Goal: Information Seeking & Learning: Learn about a topic

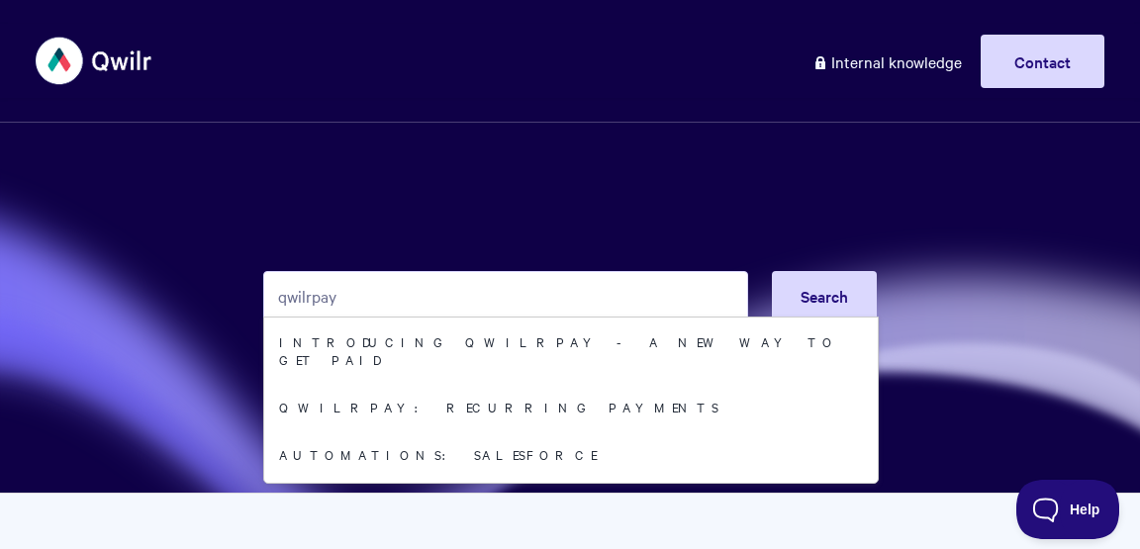
type input "qwilrpay"
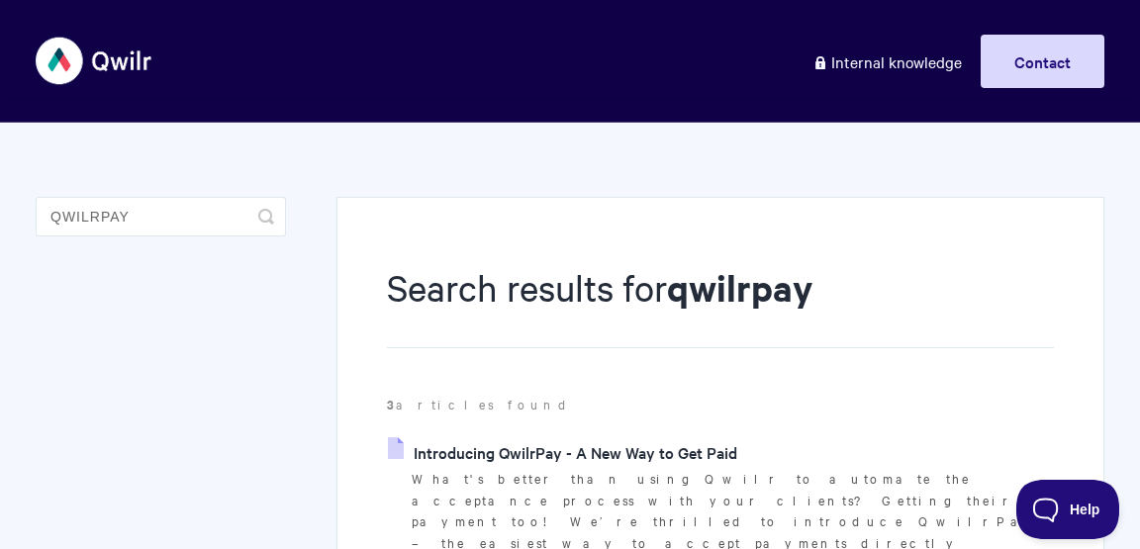
click at [467, 445] on link "Introducing QwilrPay - A New Way to Get Paid" at bounding box center [562, 453] width 349 height 30
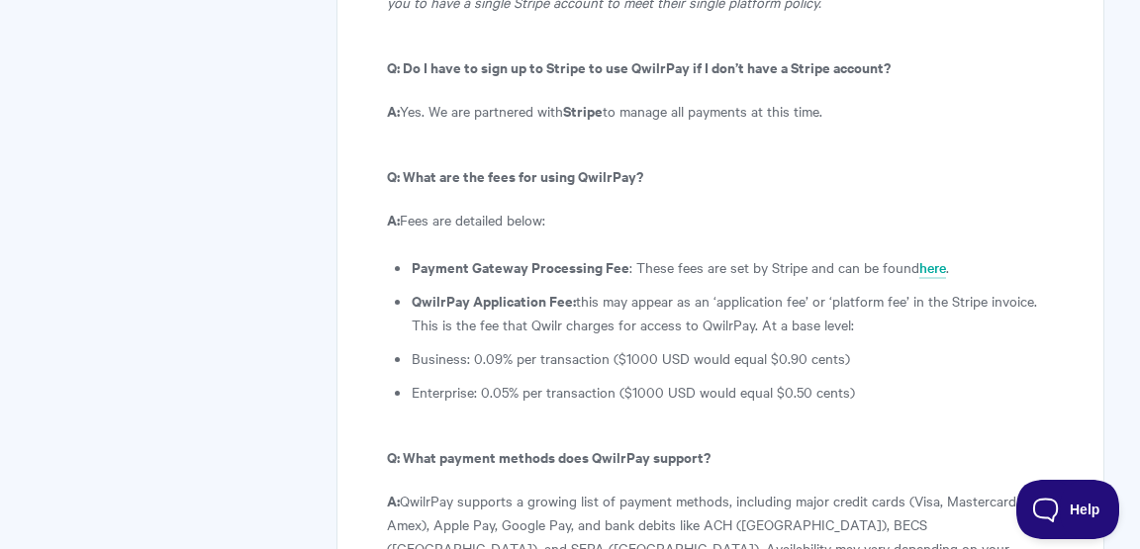
scroll to position [10790, 0]
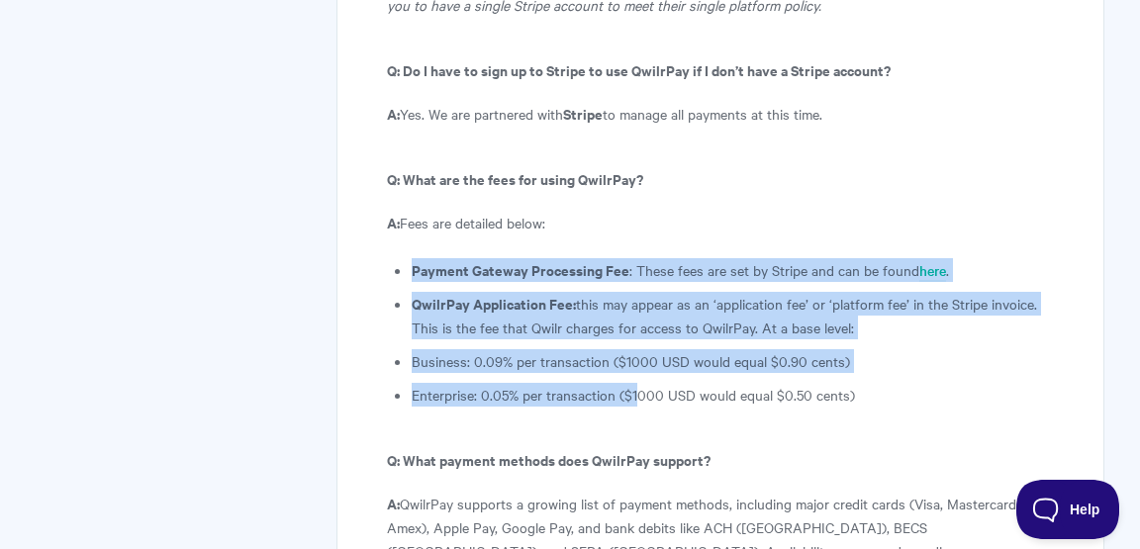
drag, startPoint x: 637, startPoint y: 140, endPoint x: 640, endPoint y: 174, distance: 34.8
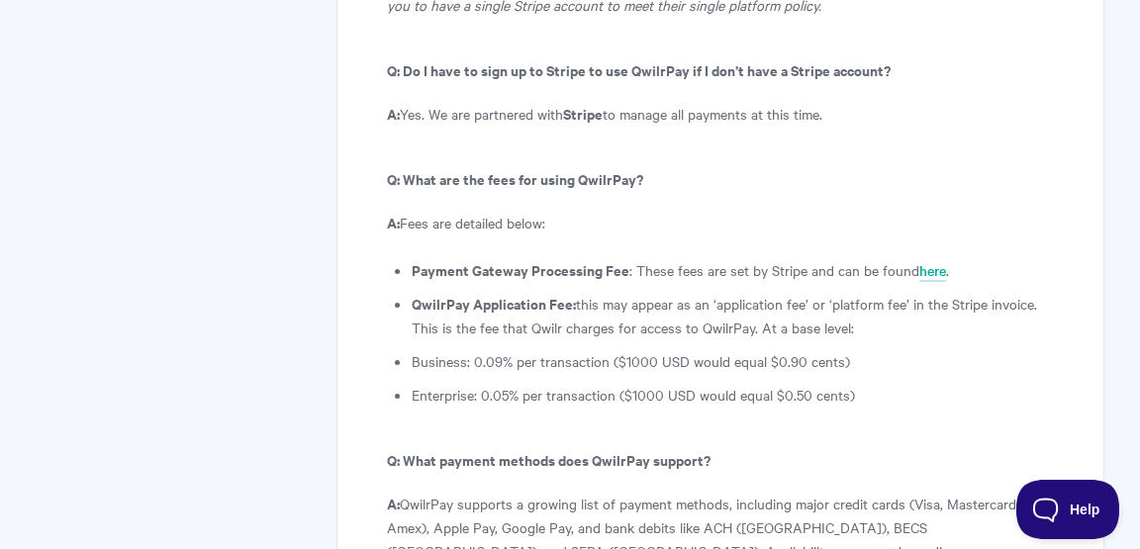
click at [643, 448] on p "Q: What payment methods does QwilrPay support?" at bounding box center [720, 460] width 667 height 24
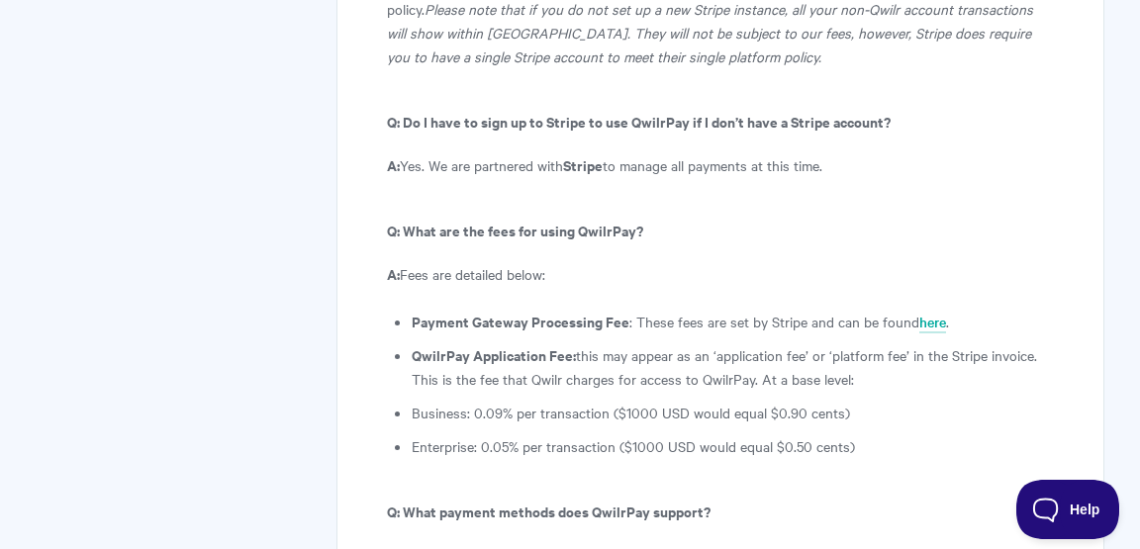
scroll to position [10736, 0]
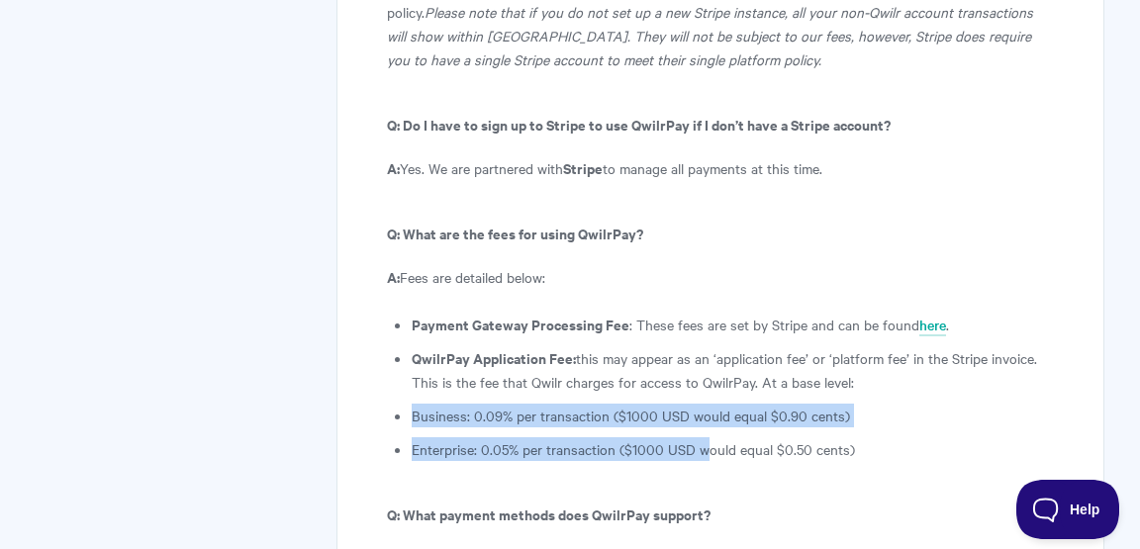
drag, startPoint x: 683, startPoint y: 153, endPoint x: 714, endPoint y: 219, distance: 72.2
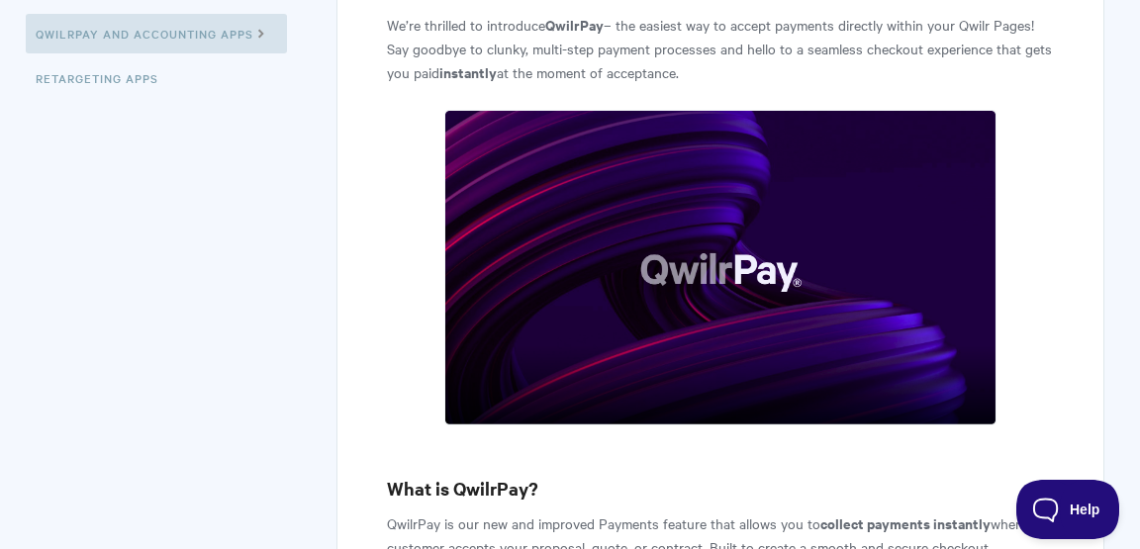
scroll to position [0, 0]
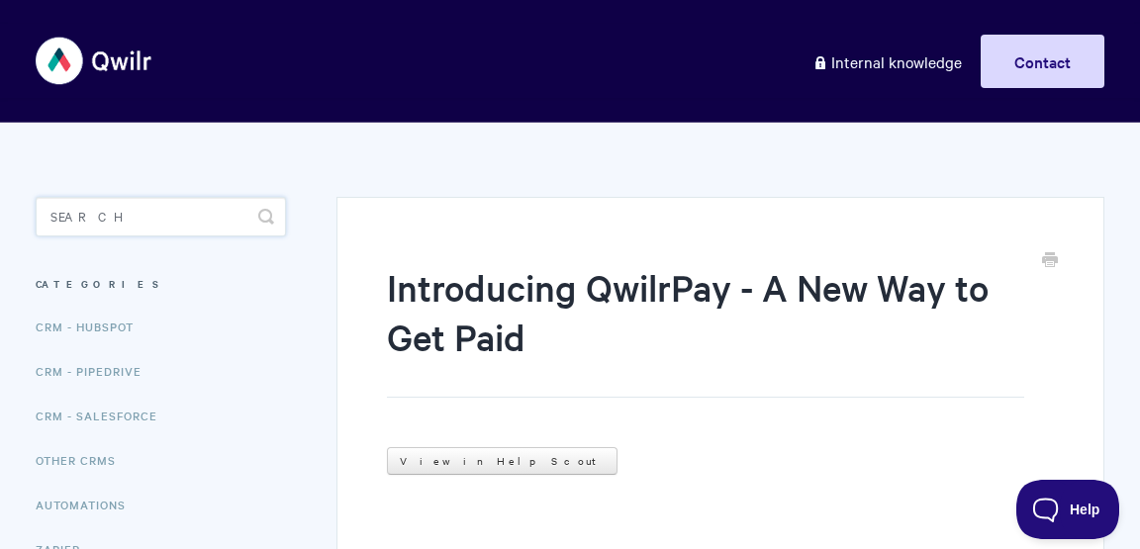
click at [165, 211] on input "Search" at bounding box center [161, 217] width 250 height 40
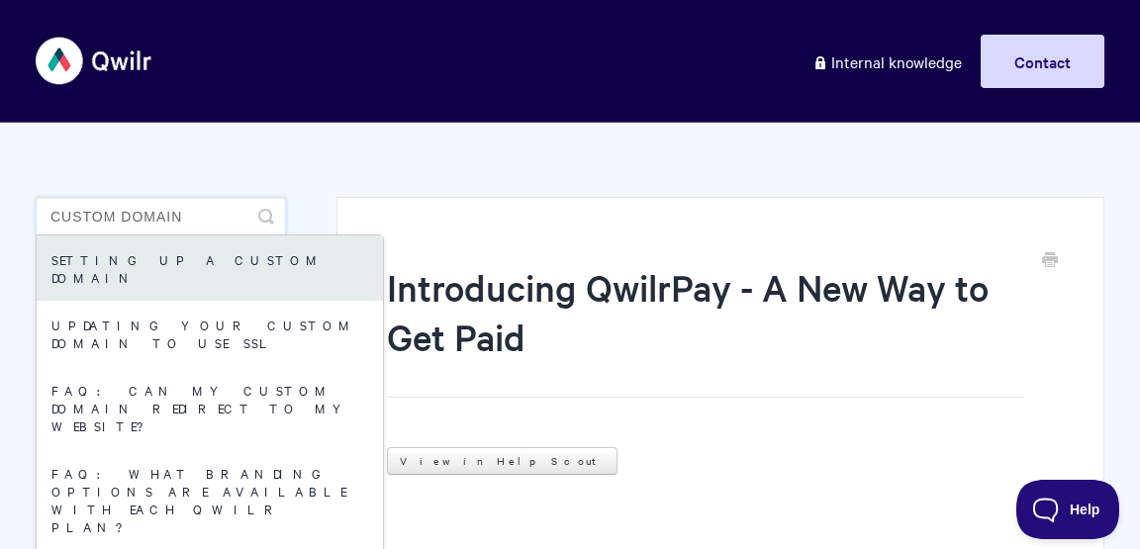
type input "custom domain"
click at [201, 261] on link "Setting up a Custom Domain" at bounding box center [210, 268] width 346 height 65
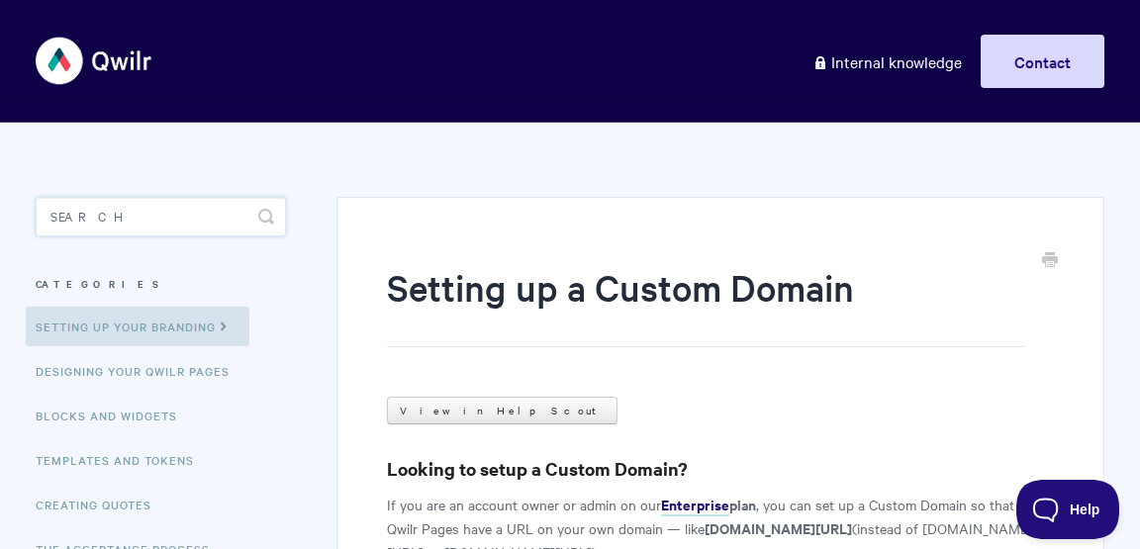
click at [217, 223] on input "Search" at bounding box center [161, 217] width 250 height 40
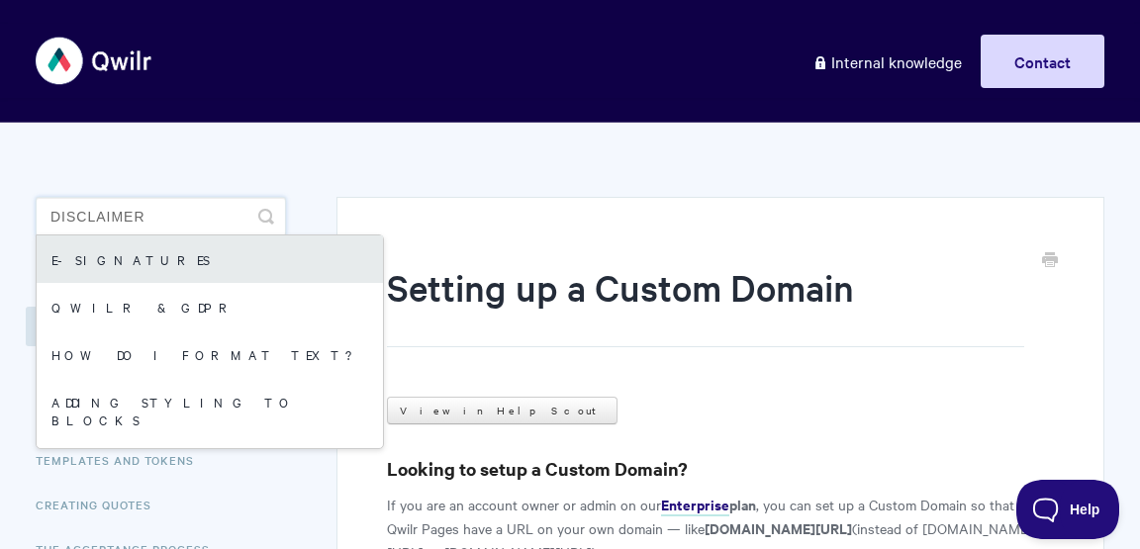
type input "disclaimer"
click at [158, 254] on link "E-signatures" at bounding box center [210, 260] width 346 height 48
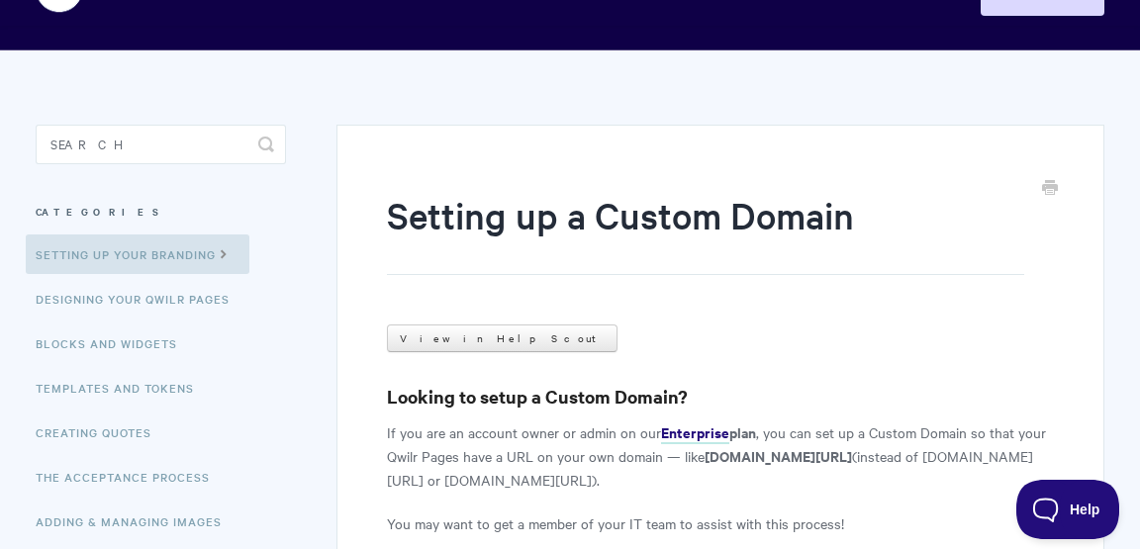
scroll to position [74, 0]
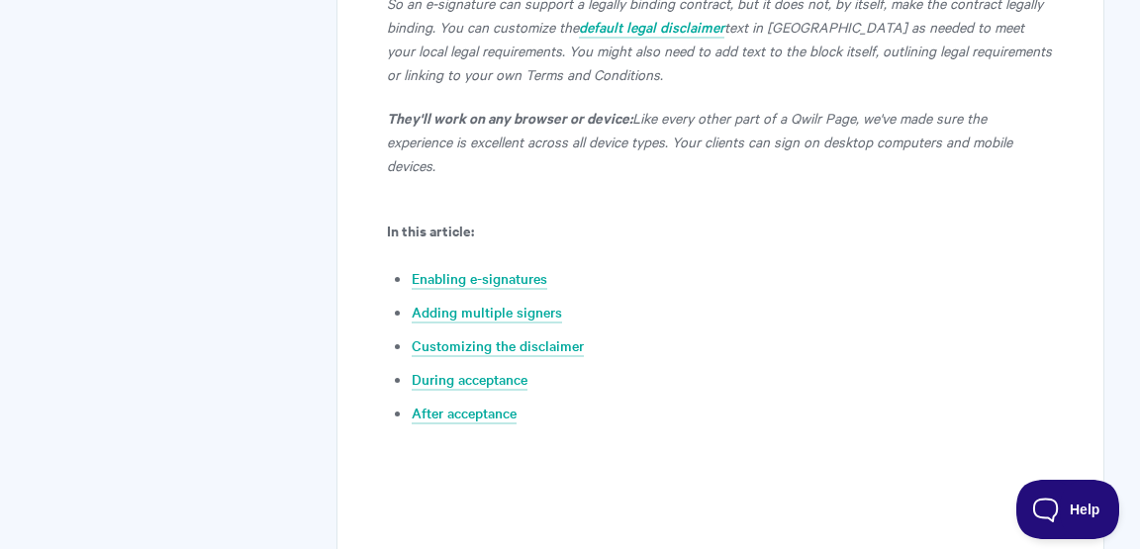
scroll to position [925, 0]
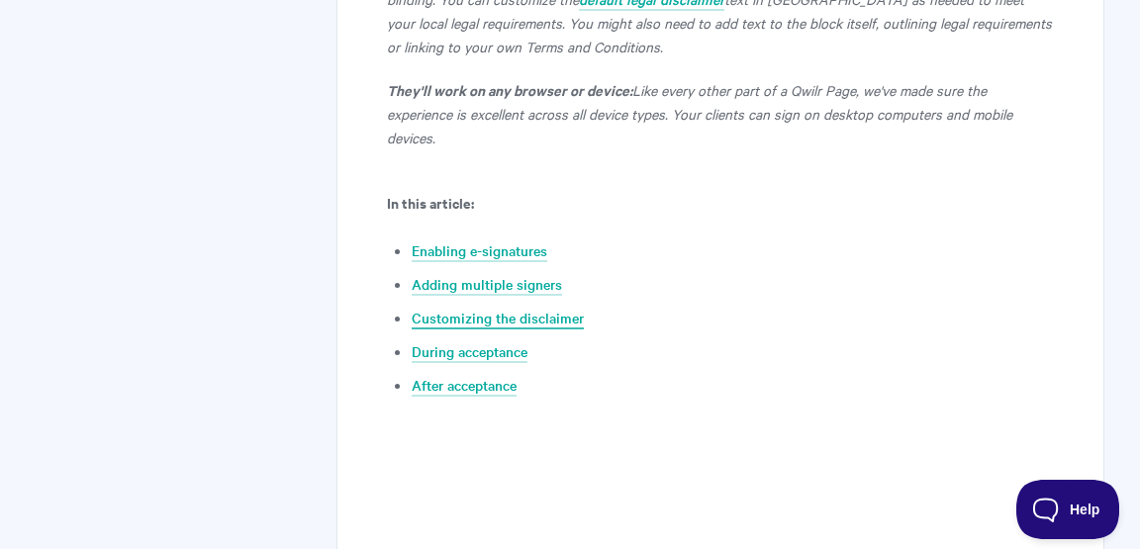
click at [454, 308] on link "Customizing the disclaimer" at bounding box center [498, 319] width 172 height 22
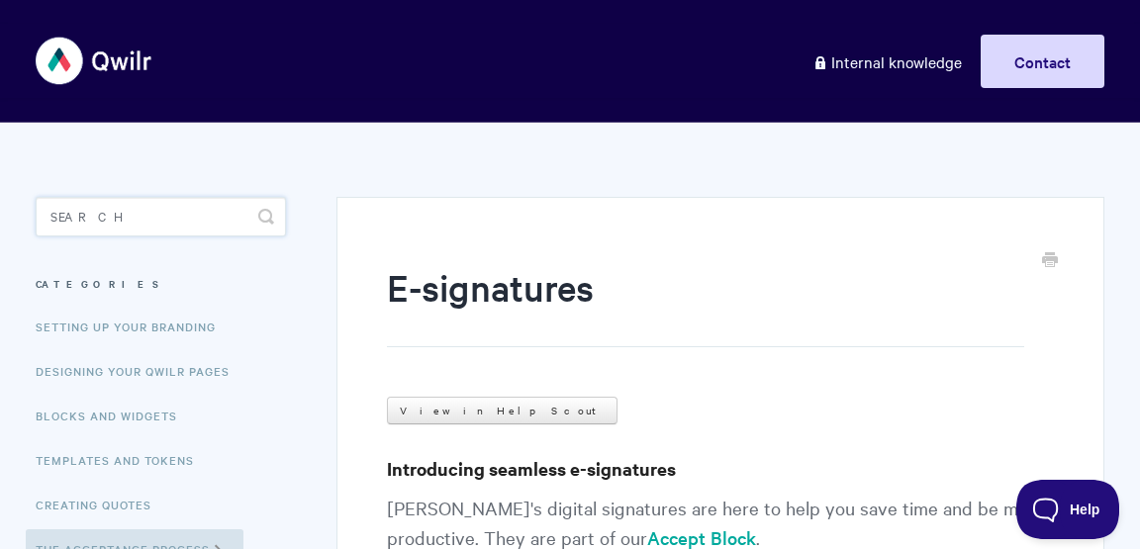
click at [189, 227] on input "Search" at bounding box center [161, 217] width 250 height 40
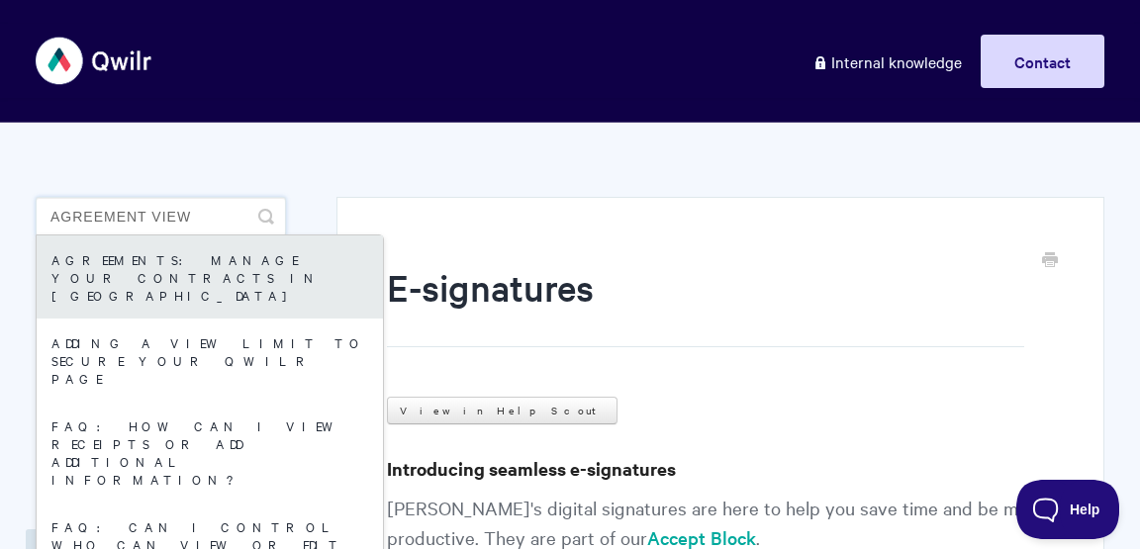
type input "agreement view"
click at [194, 270] on link "Agreements: Manage your Contracts in Qwilr" at bounding box center [210, 277] width 346 height 83
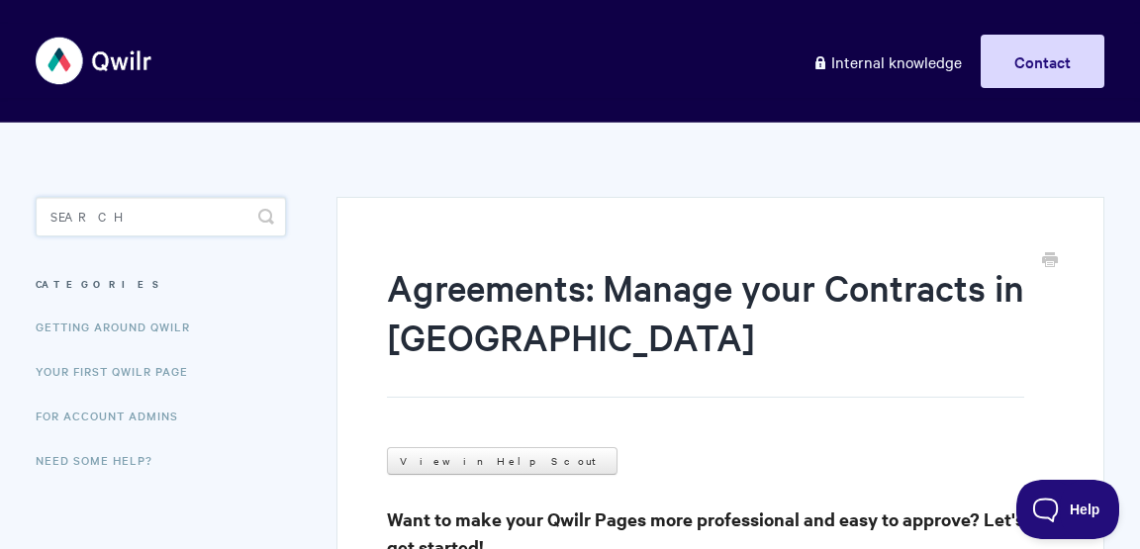
click at [180, 208] on input "Search" at bounding box center [161, 217] width 250 height 40
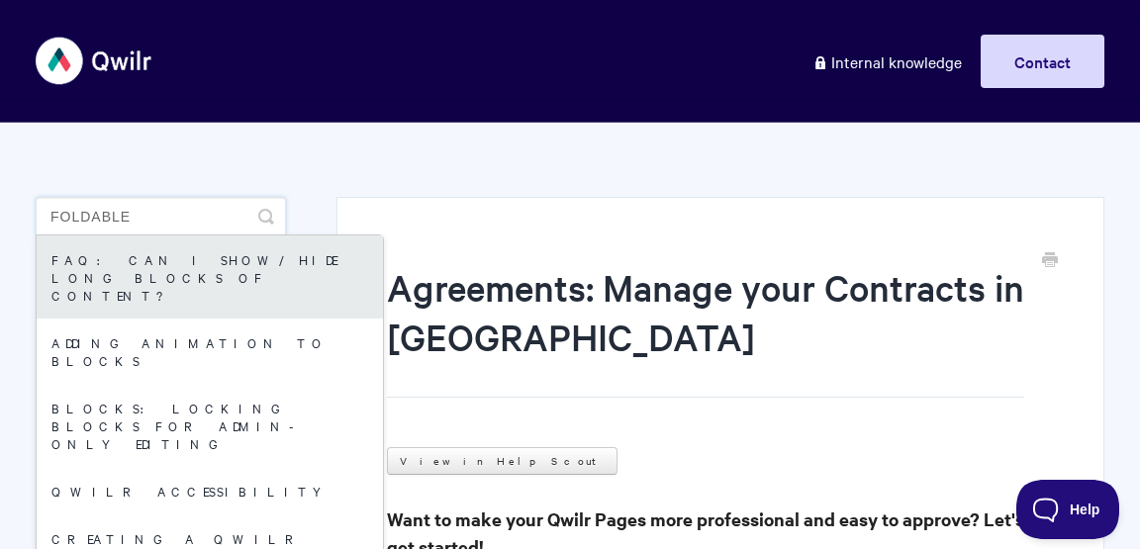
type input "foldable"
click at [178, 256] on link "FAQ: Can I show/hide long blocks of content?" at bounding box center [210, 277] width 346 height 83
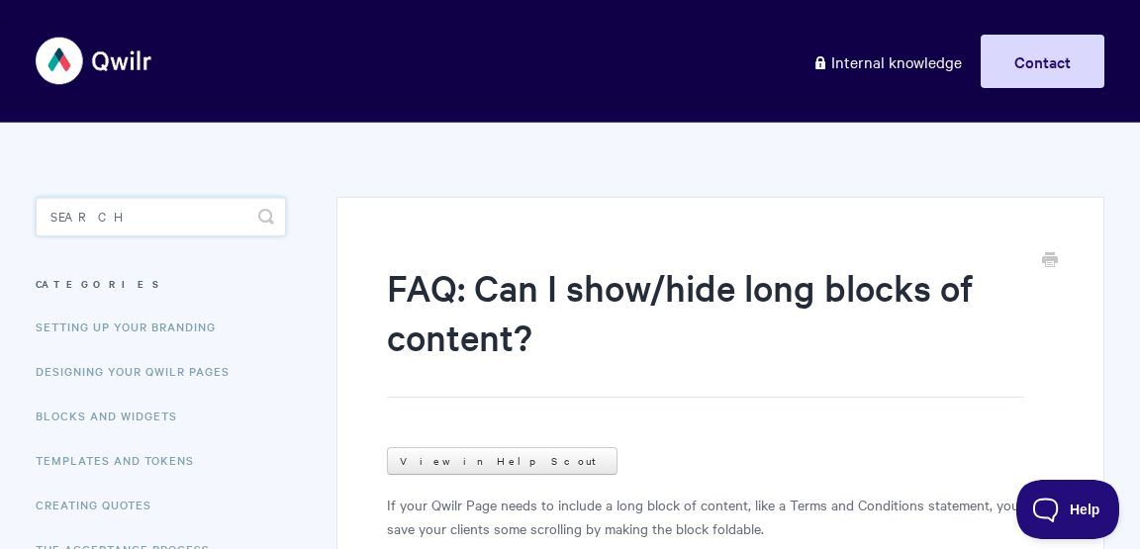
click at [183, 213] on input "Search" at bounding box center [161, 217] width 250 height 40
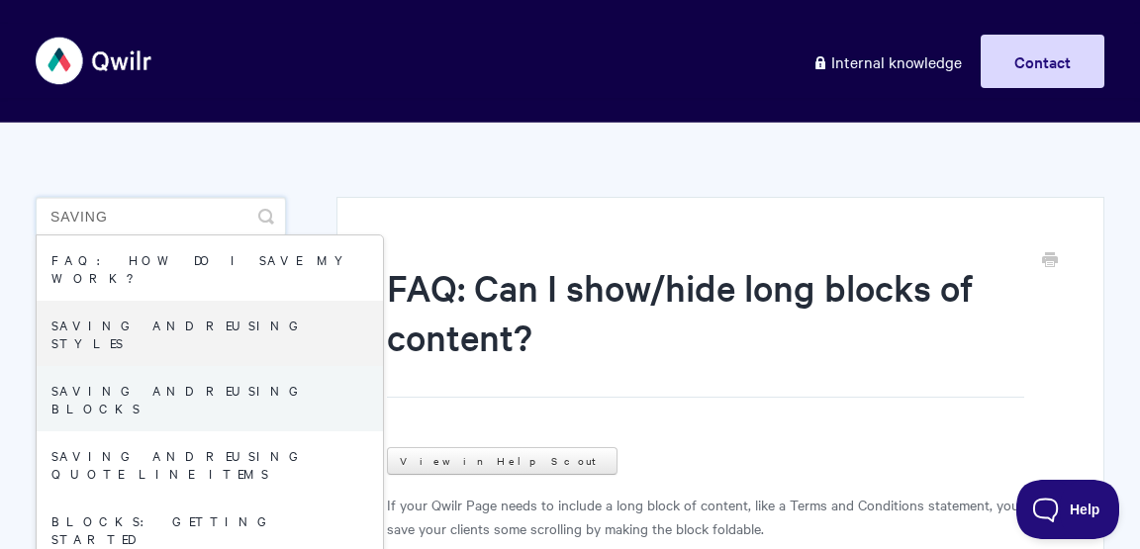
type input "saving"
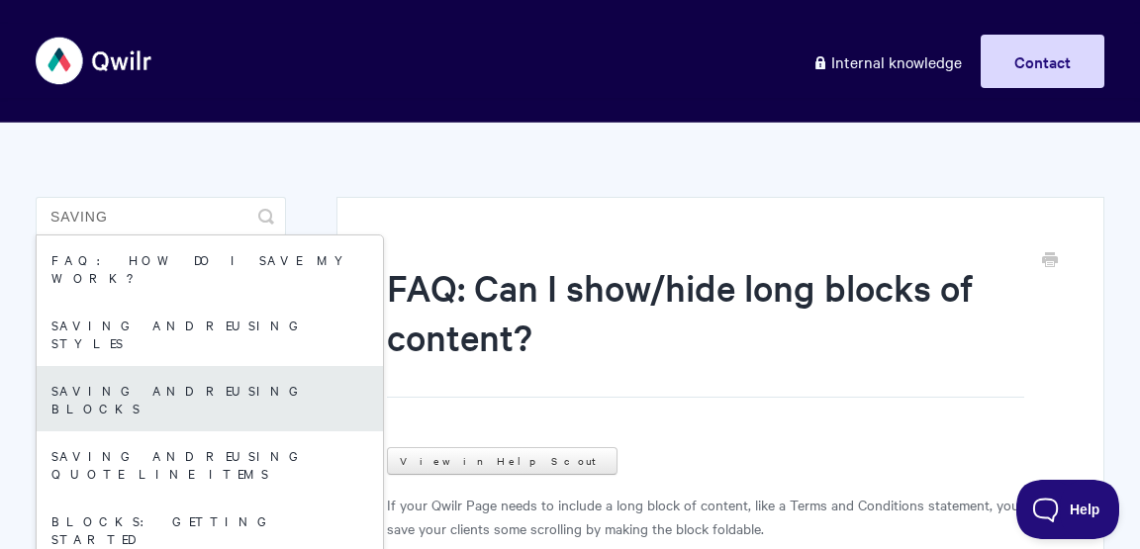
click at [218, 366] on link "Saving and reusing Blocks" at bounding box center [210, 398] width 346 height 65
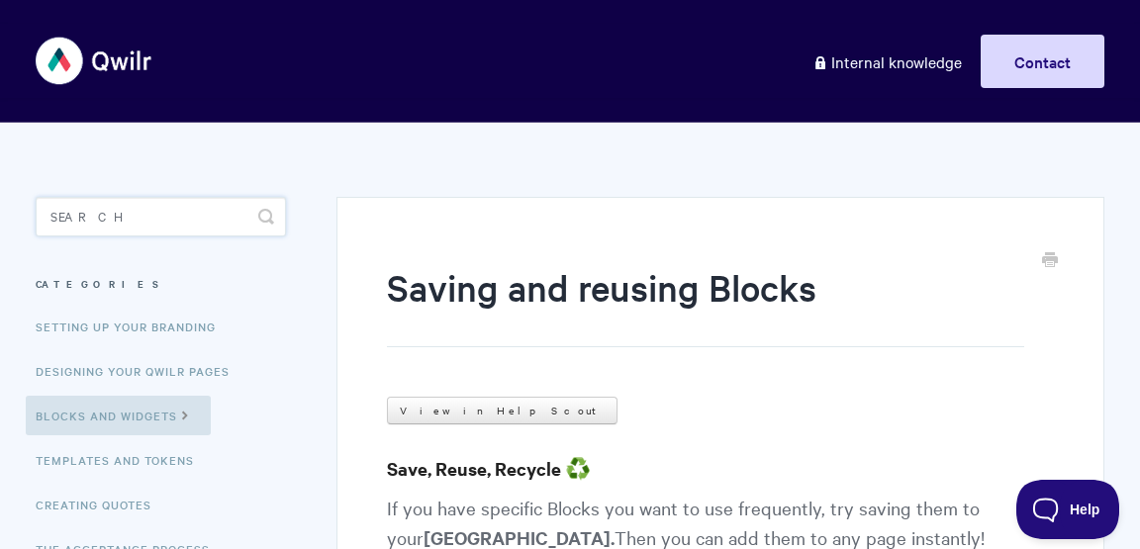
click at [165, 202] on input "Search" at bounding box center [161, 217] width 250 height 40
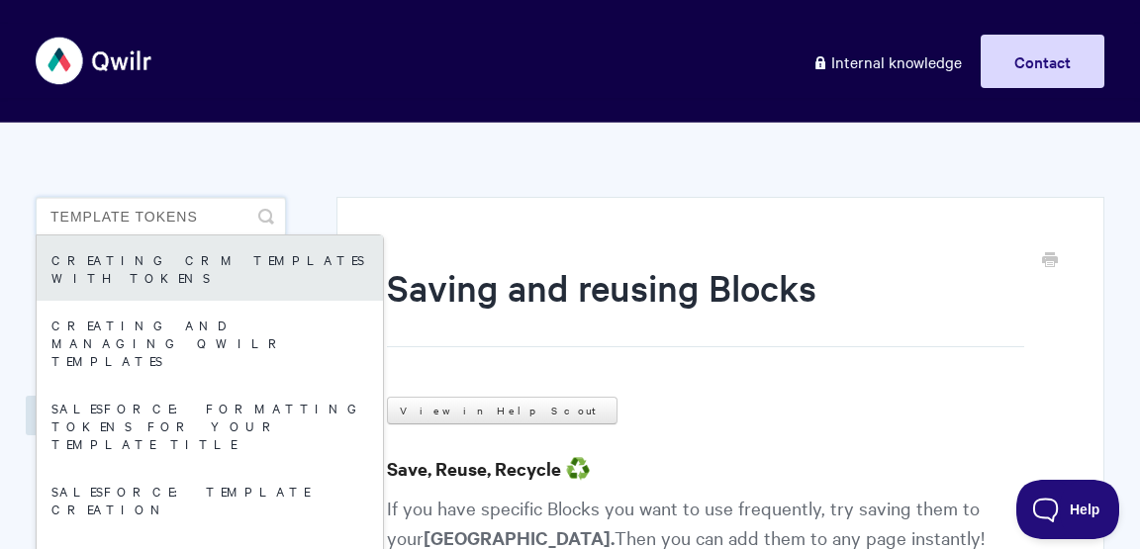
type input "template tokens"
click at [175, 260] on link "Creating CRM Templates with Tokens" at bounding box center [210, 268] width 346 height 65
